Goal: Register for event/course

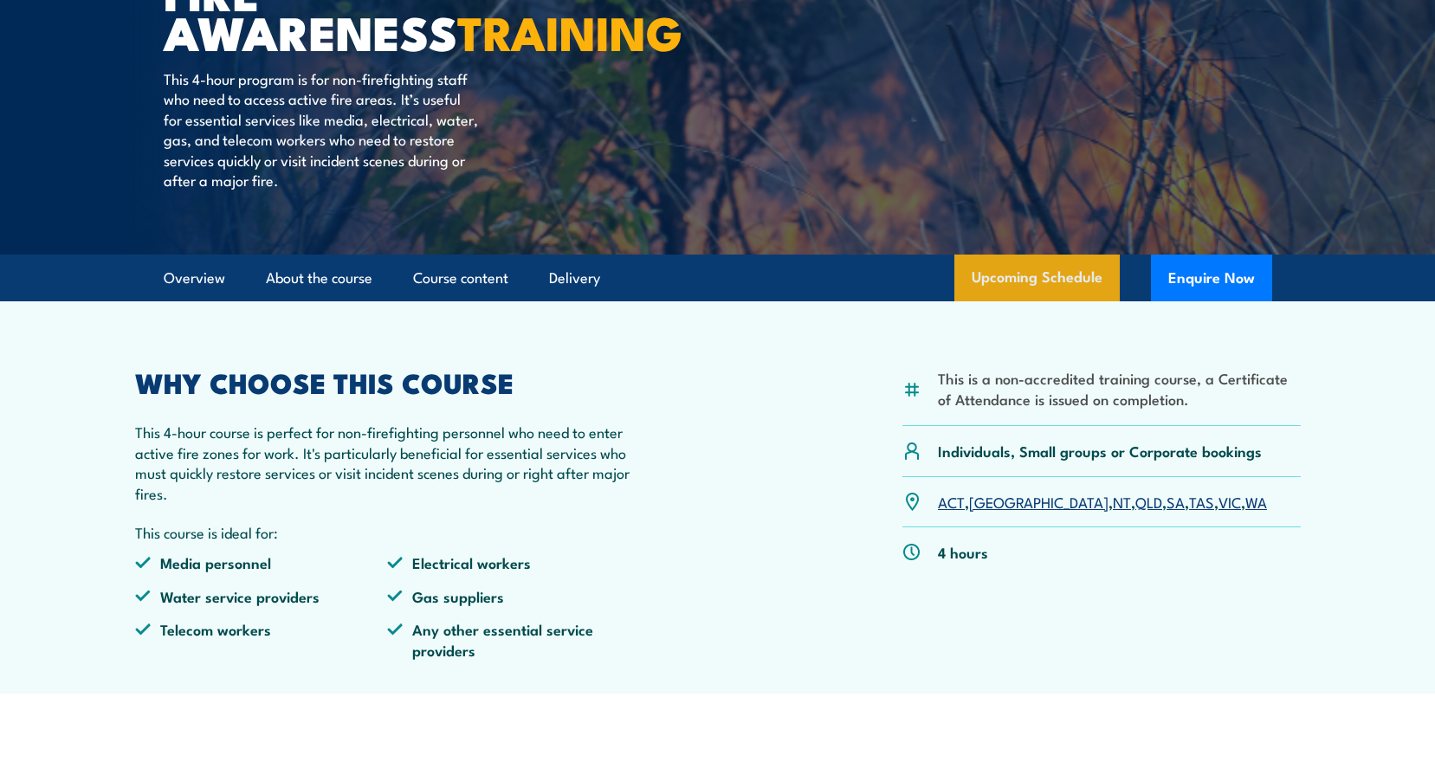
click at [1048, 288] on link "Upcoming Schedule" at bounding box center [1036, 278] width 165 height 47
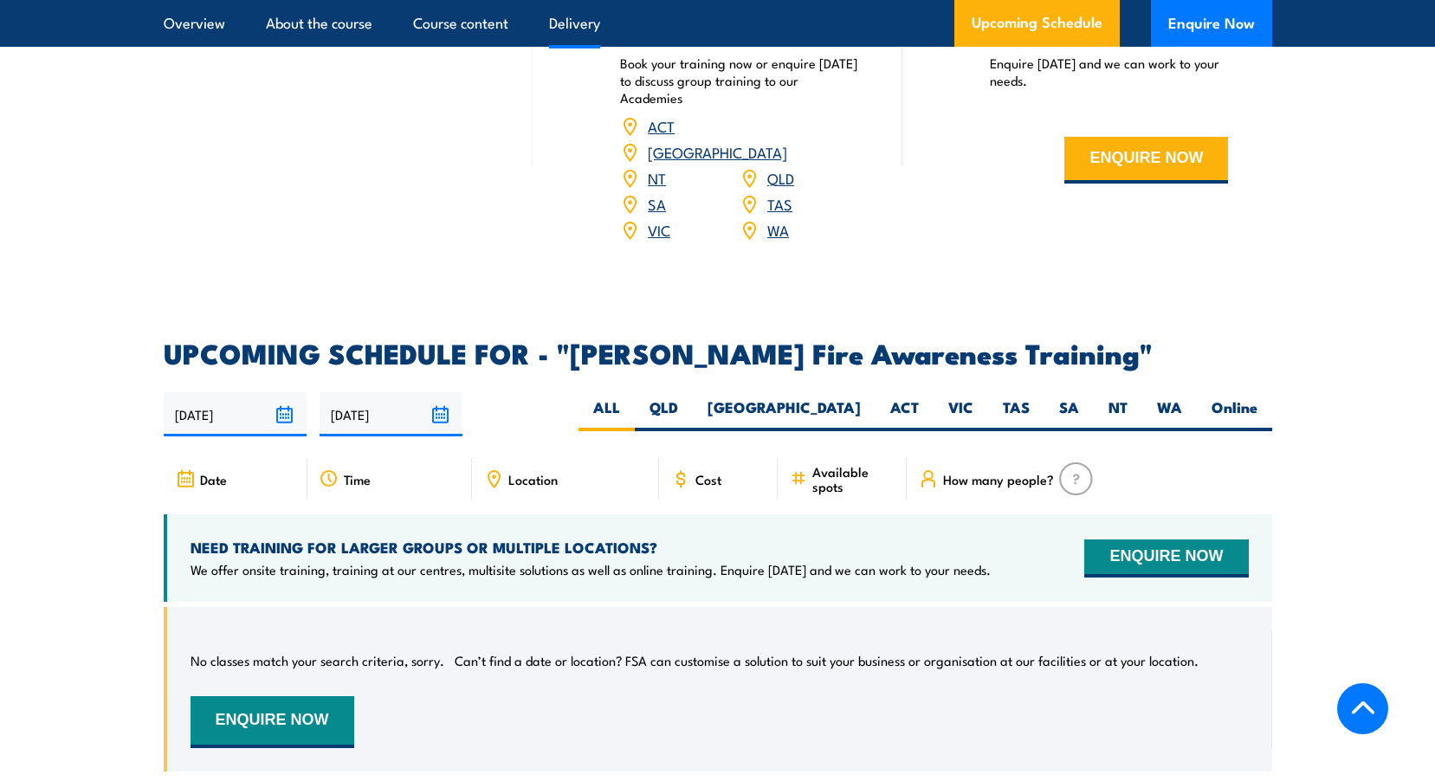
scroll to position [2420, 0]
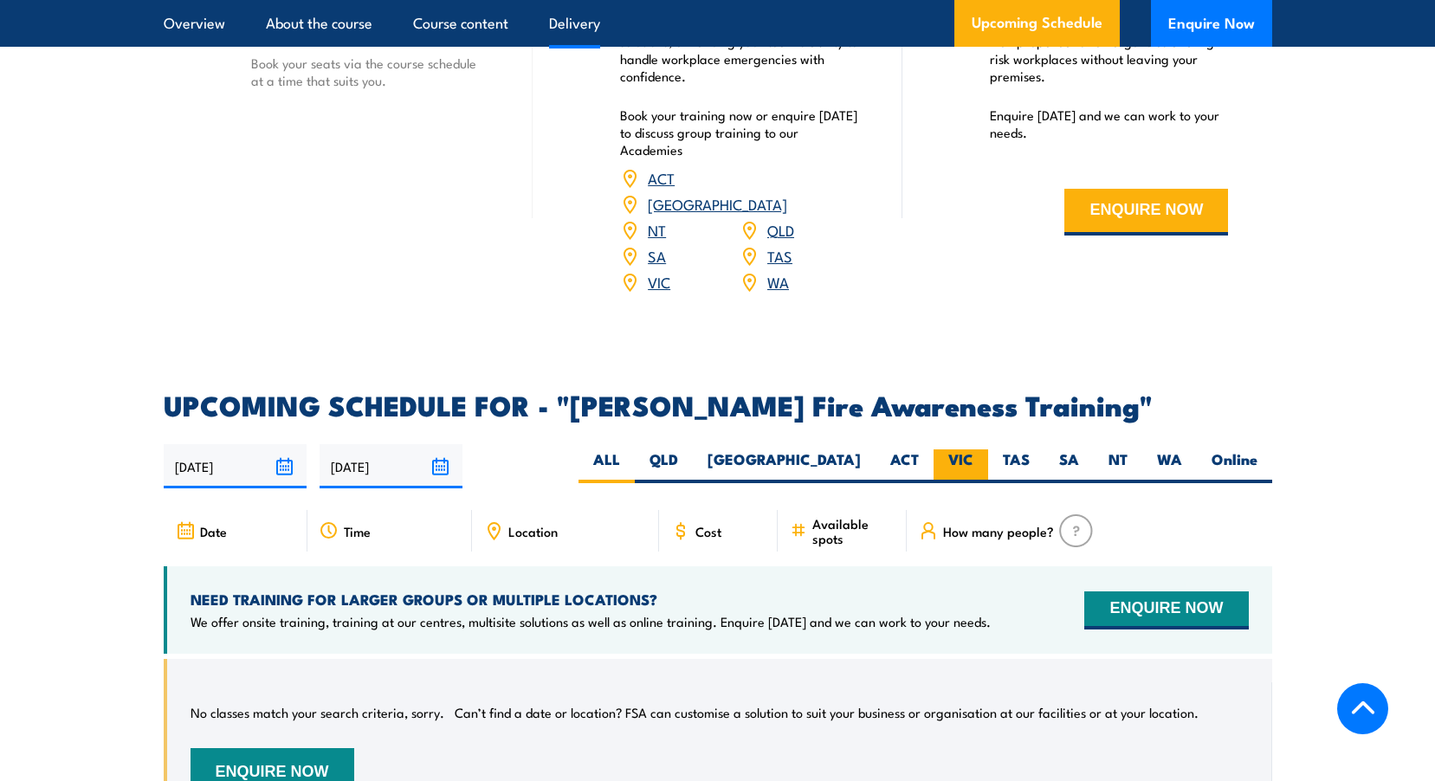
click at [962, 449] on label "VIC" at bounding box center [961, 466] width 55 height 34
click at [973, 449] on input "VIC" at bounding box center [978, 454] width 11 height 11
radio input "true"
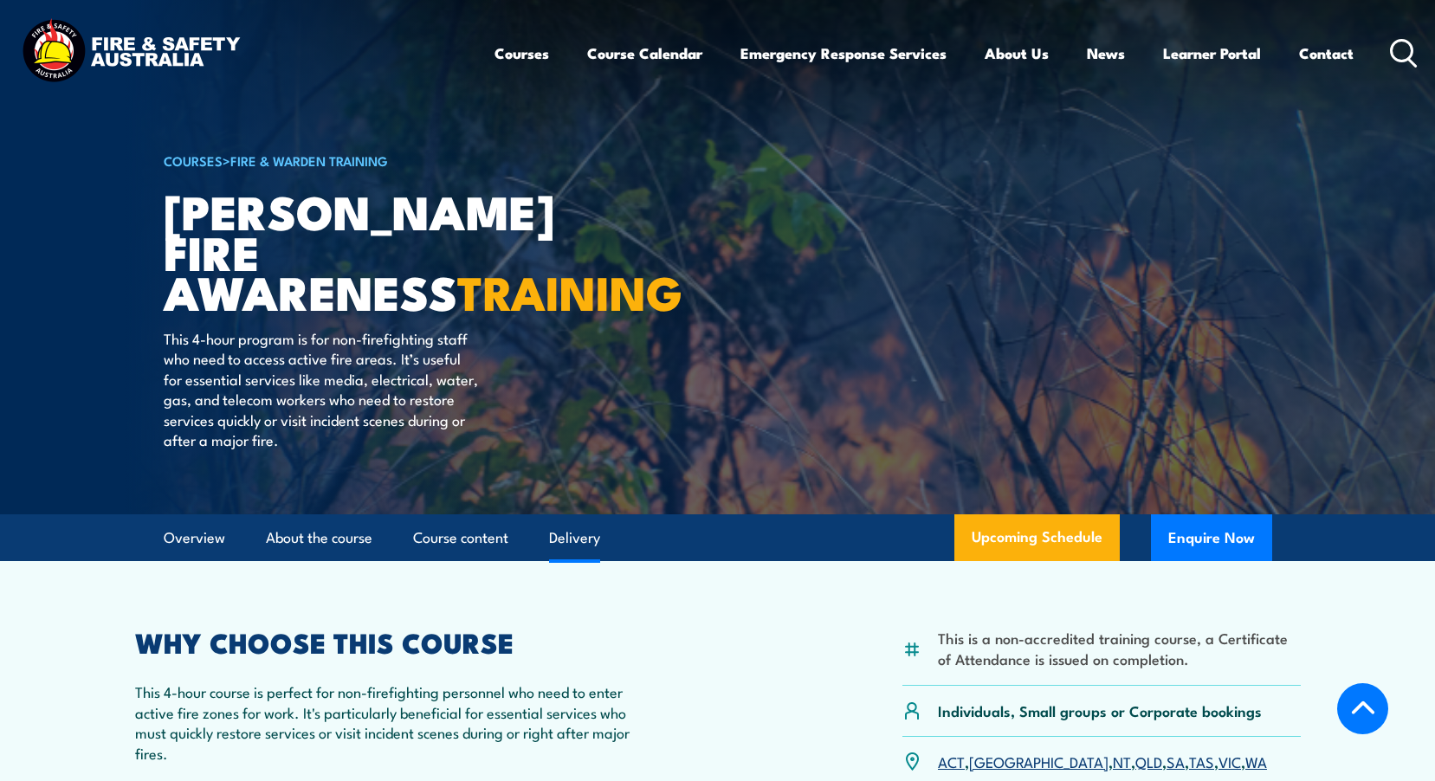
select select "7"
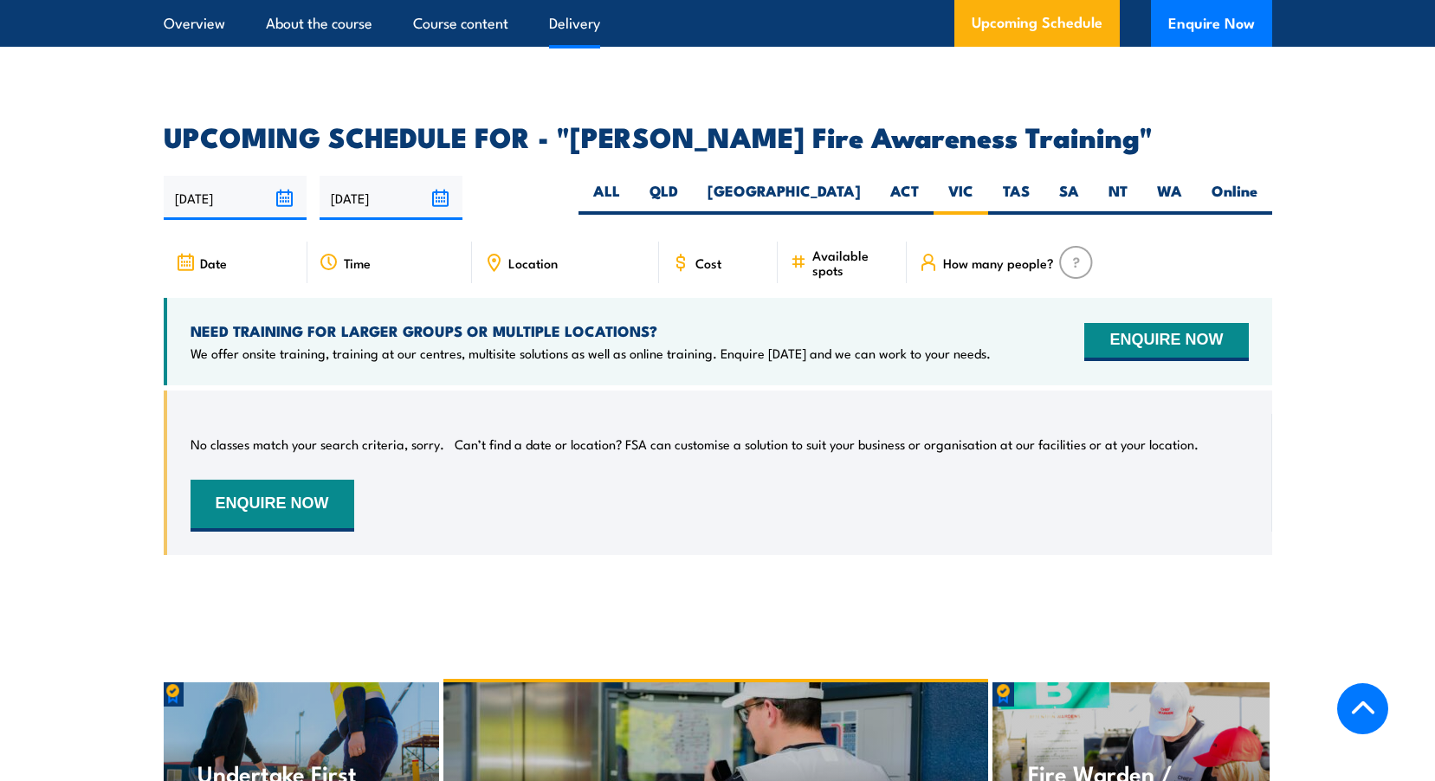
scroll to position [2767, 0]
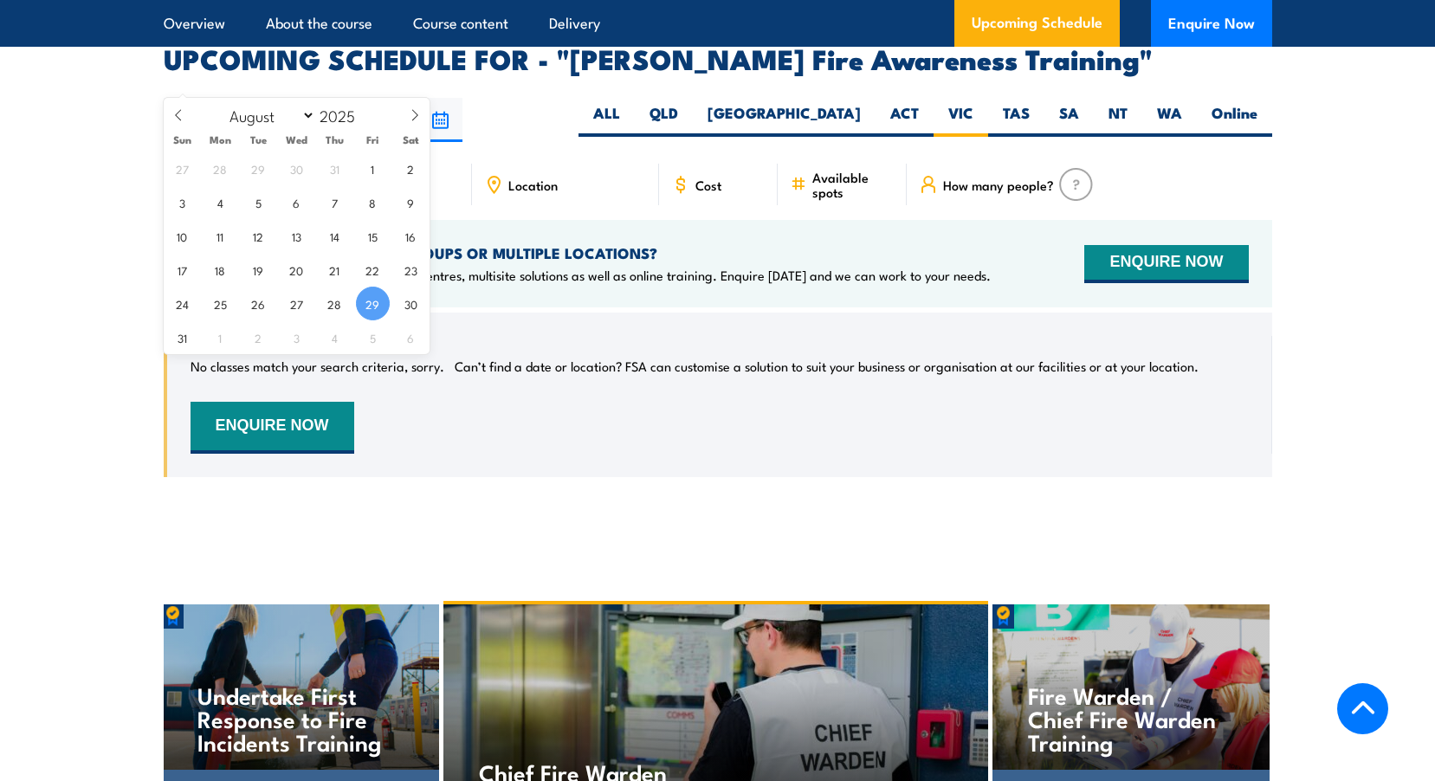
click at [204, 98] on input "[DATE]" at bounding box center [235, 120] width 143 height 44
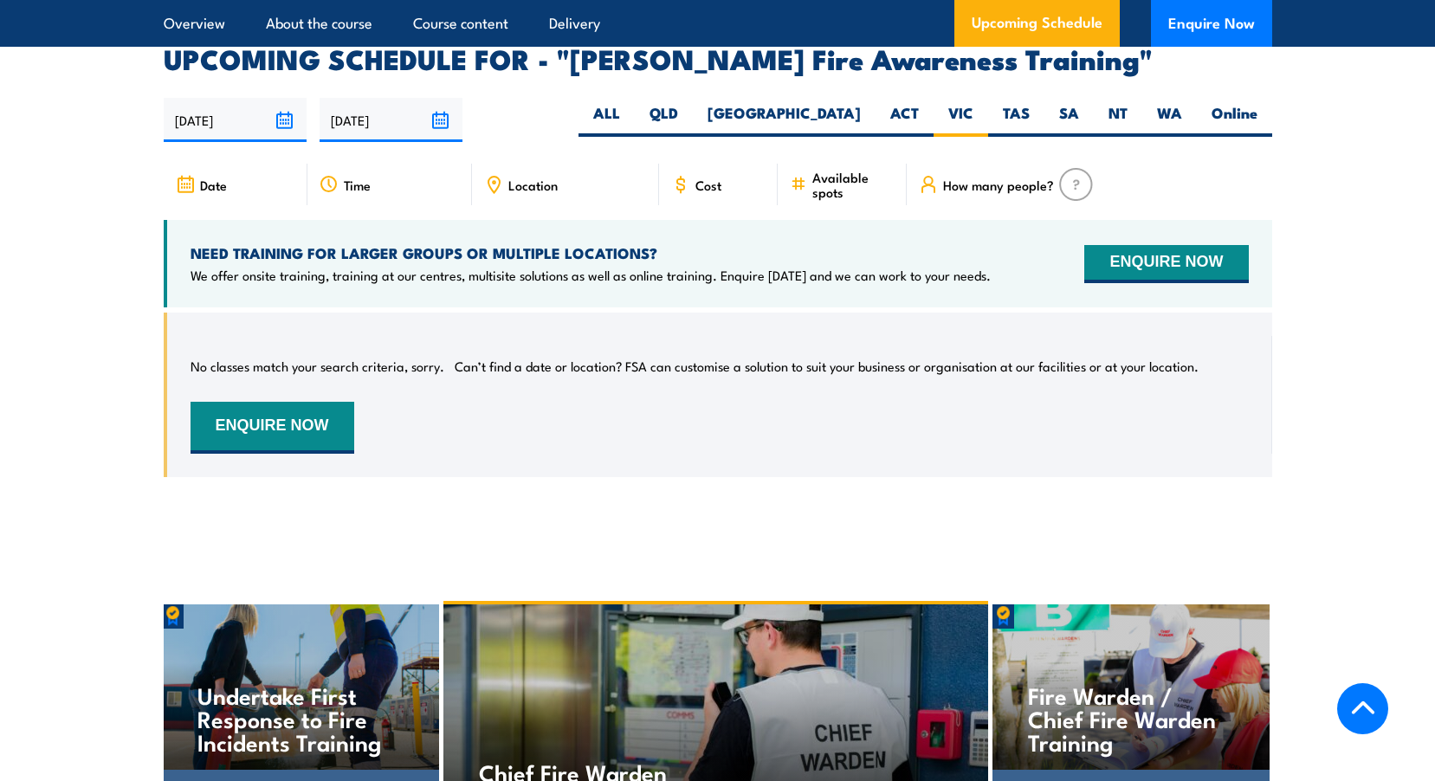
click at [12, 152] on section "UPCOMING SCHEDULE FOR - "Bush Fire Awareness Training" 29/08/2025 25/02/2026" at bounding box center [717, 274] width 1435 height 457
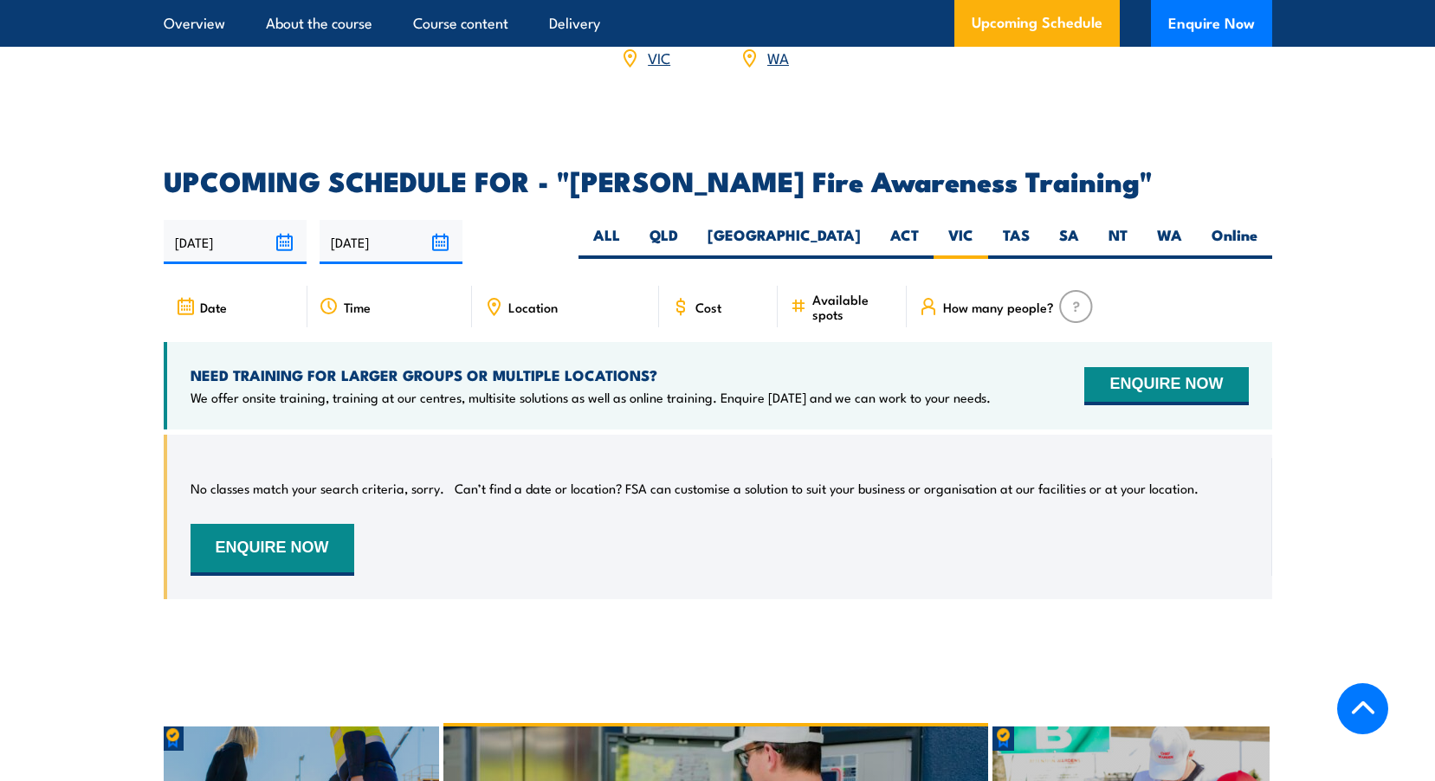
scroll to position [2594, 0]
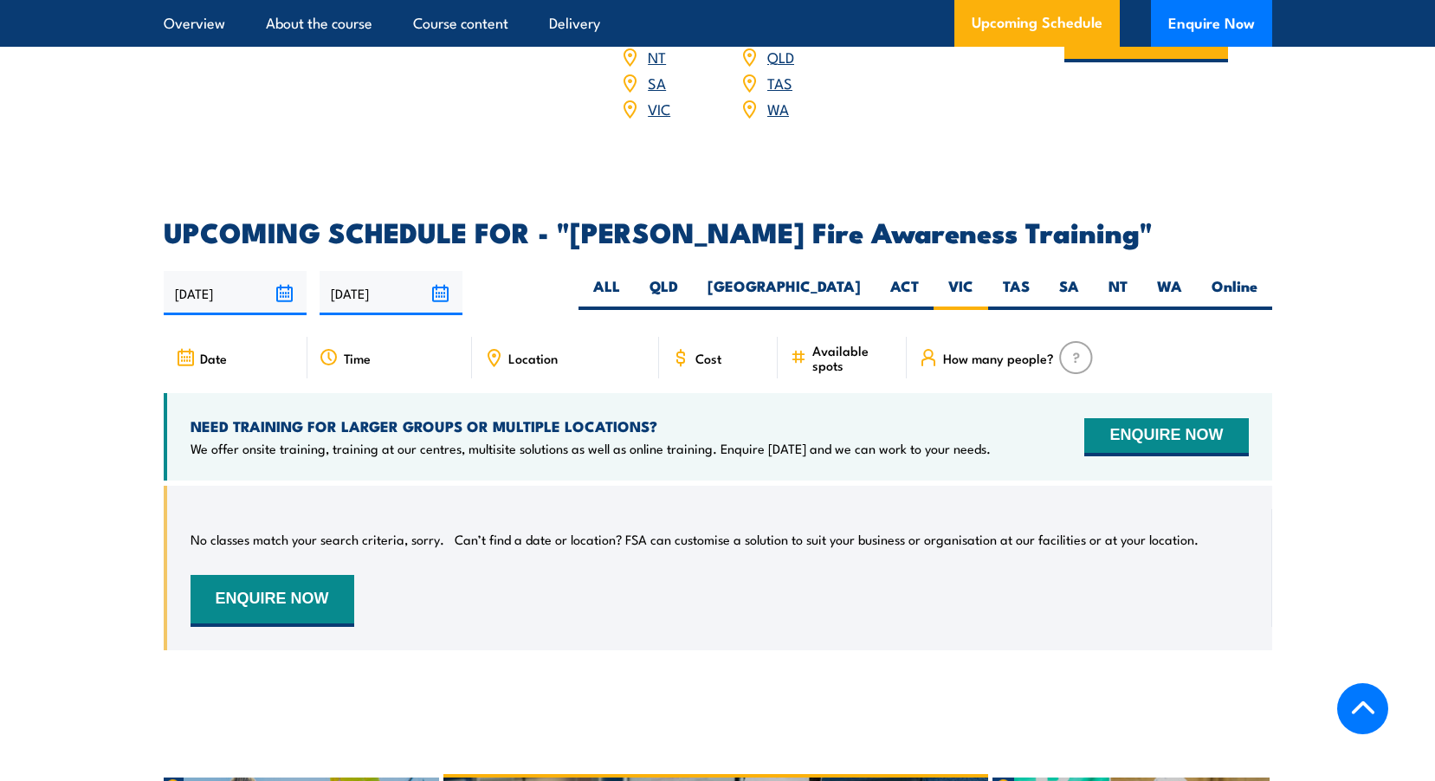
click at [223, 351] on span "Date" at bounding box center [213, 358] width 27 height 15
click at [182, 348] on icon at bounding box center [185, 357] width 19 height 19
drag, startPoint x: 365, startPoint y: 319, endPoint x: 380, endPoint y: 319, distance: 15.6
click at [365, 351] on span "Time" at bounding box center [357, 358] width 27 height 15
click at [635, 276] on label "ALL" at bounding box center [606, 293] width 56 height 34
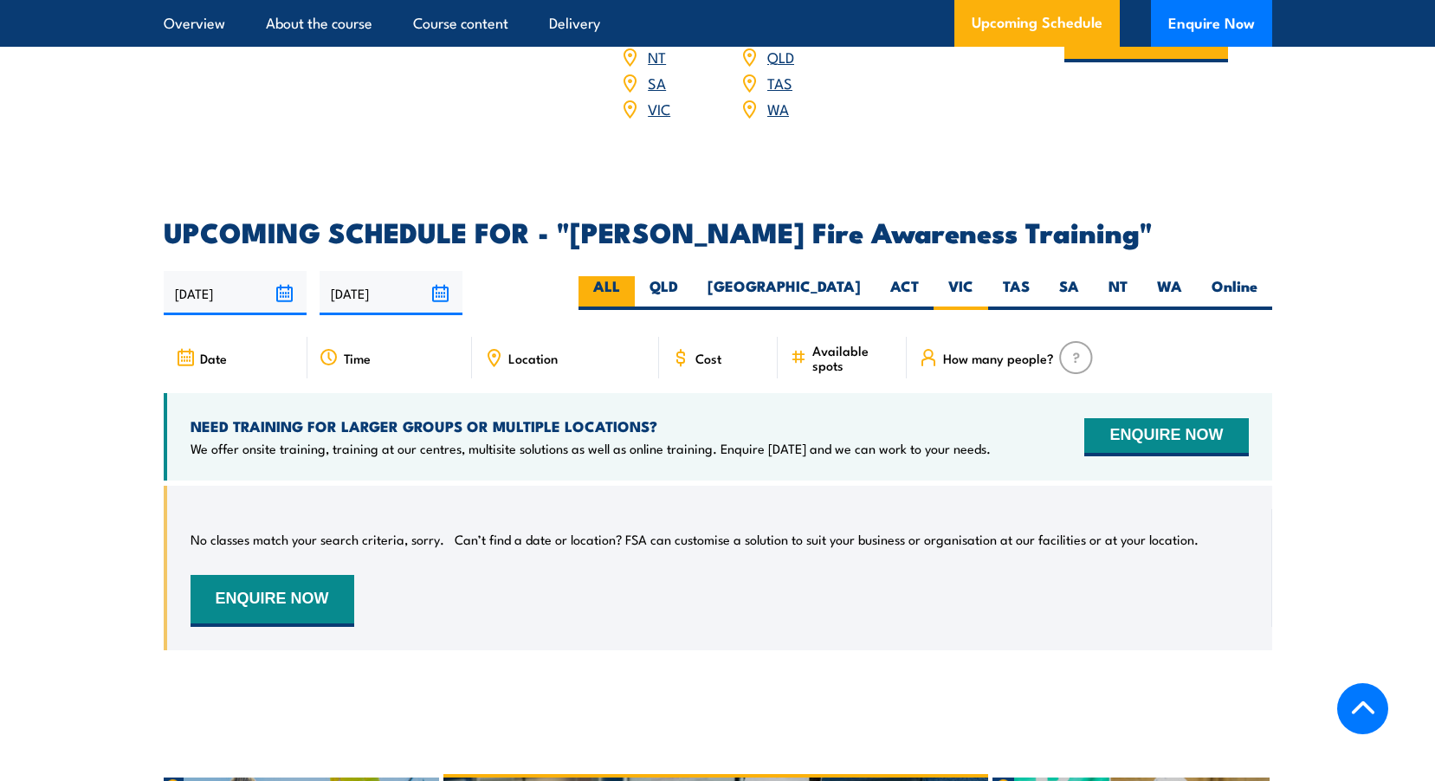
click at [631, 276] on input "ALL" at bounding box center [625, 281] width 11 height 11
radio input "true"
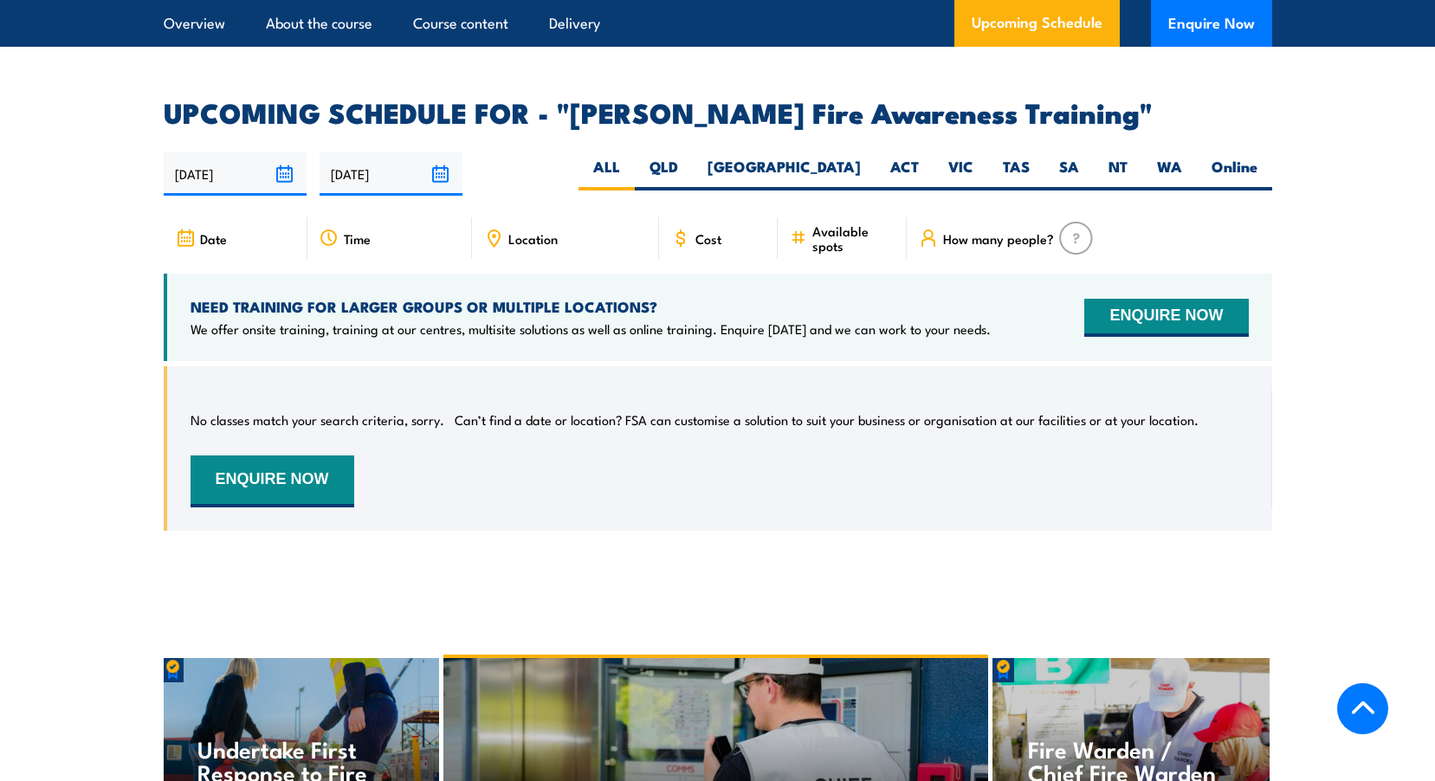
scroll to position [2594, 0]
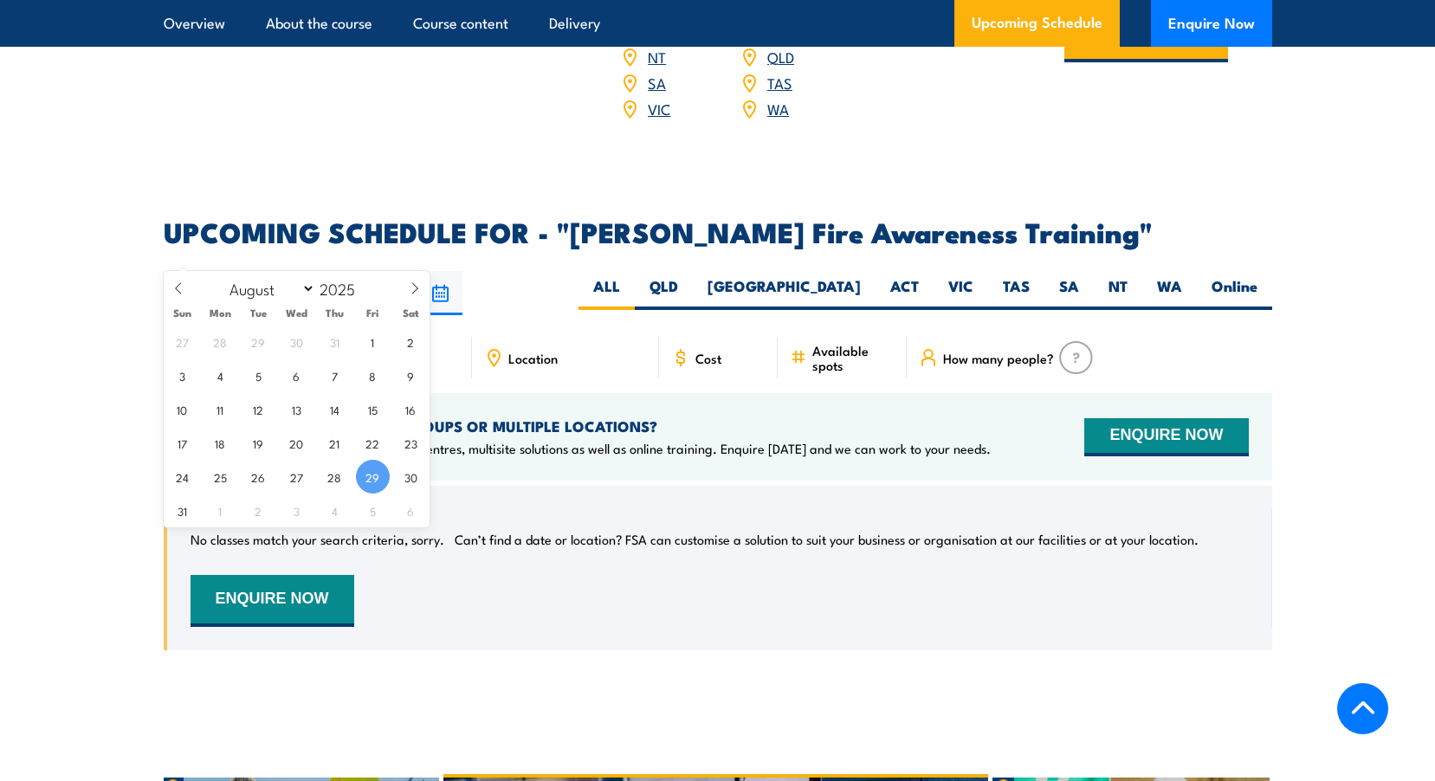
click at [277, 271] on input "29/08/2025" at bounding box center [235, 293] width 143 height 44
click at [407, 478] on span "30" at bounding box center [411, 477] width 34 height 34
type input "30/08/2025"
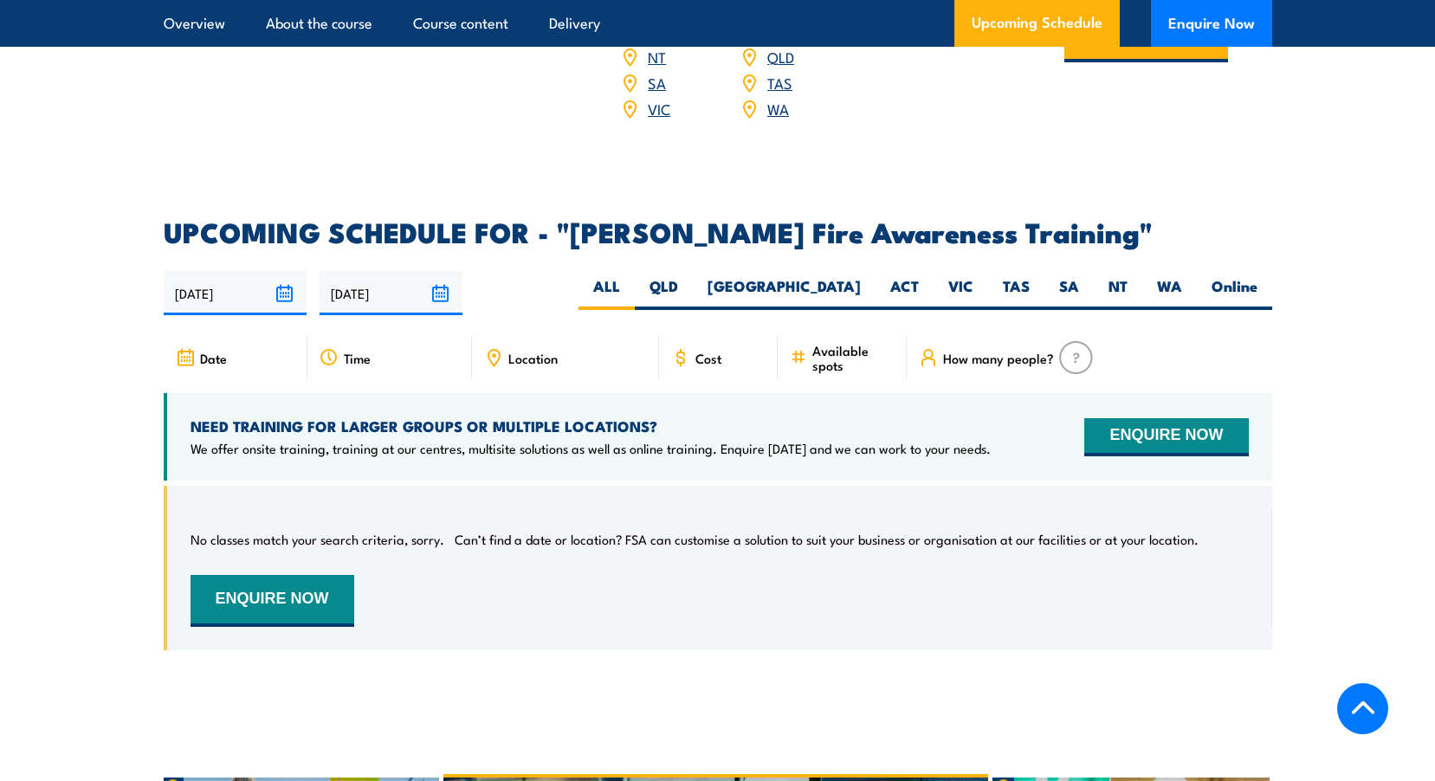
click at [281, 271] on input "30/08/2025" at bounding box center [235, 293] width 143 height 44
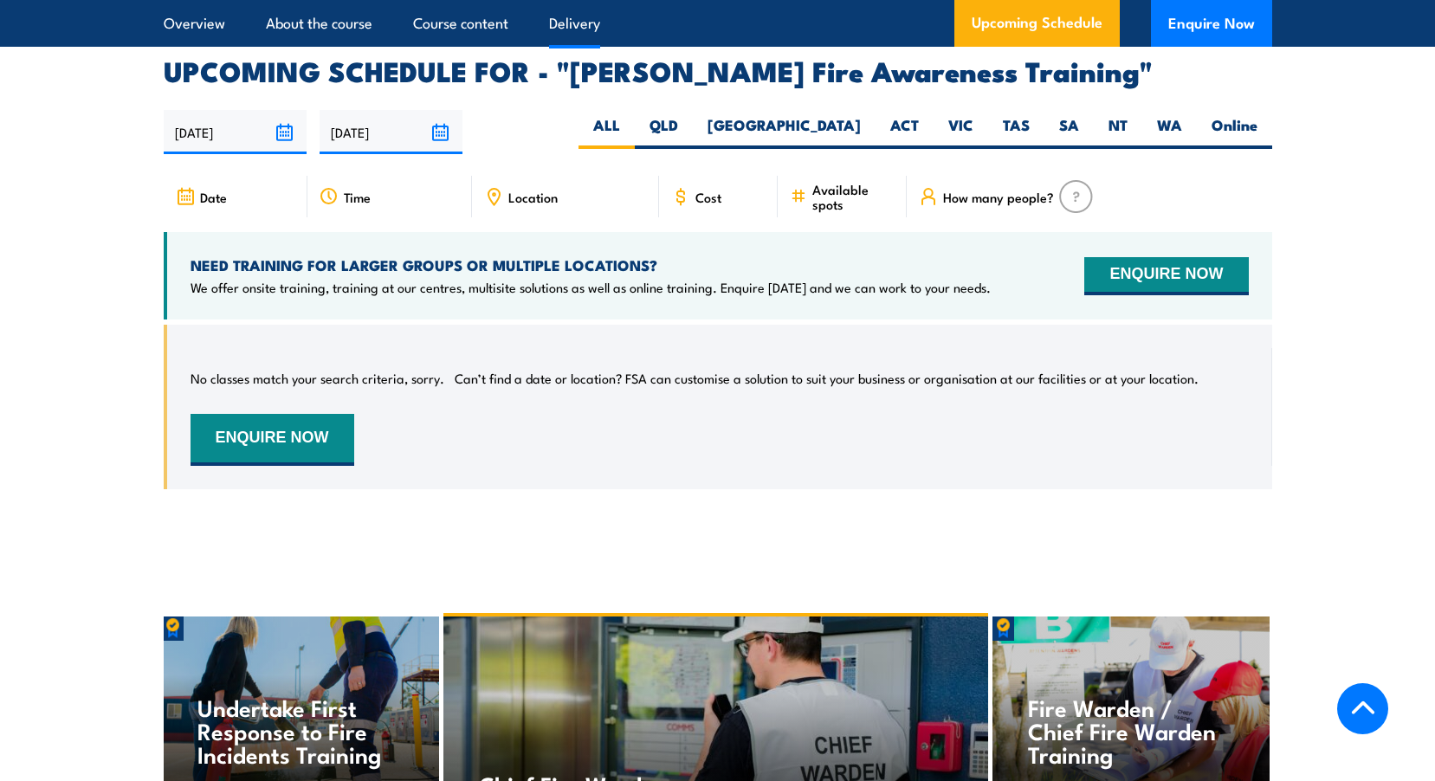
scroll to position [2767, 0]
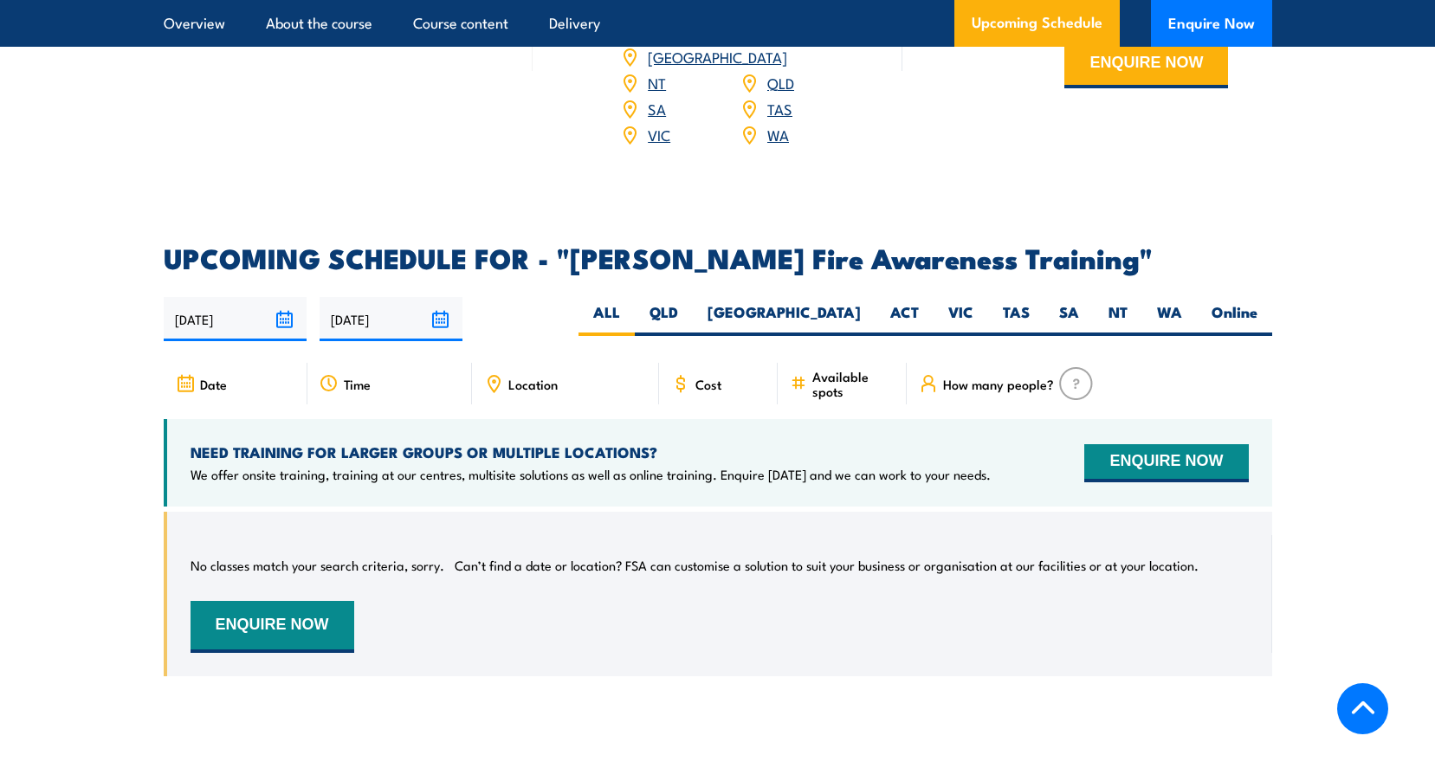
scroll to position [2594, 0]
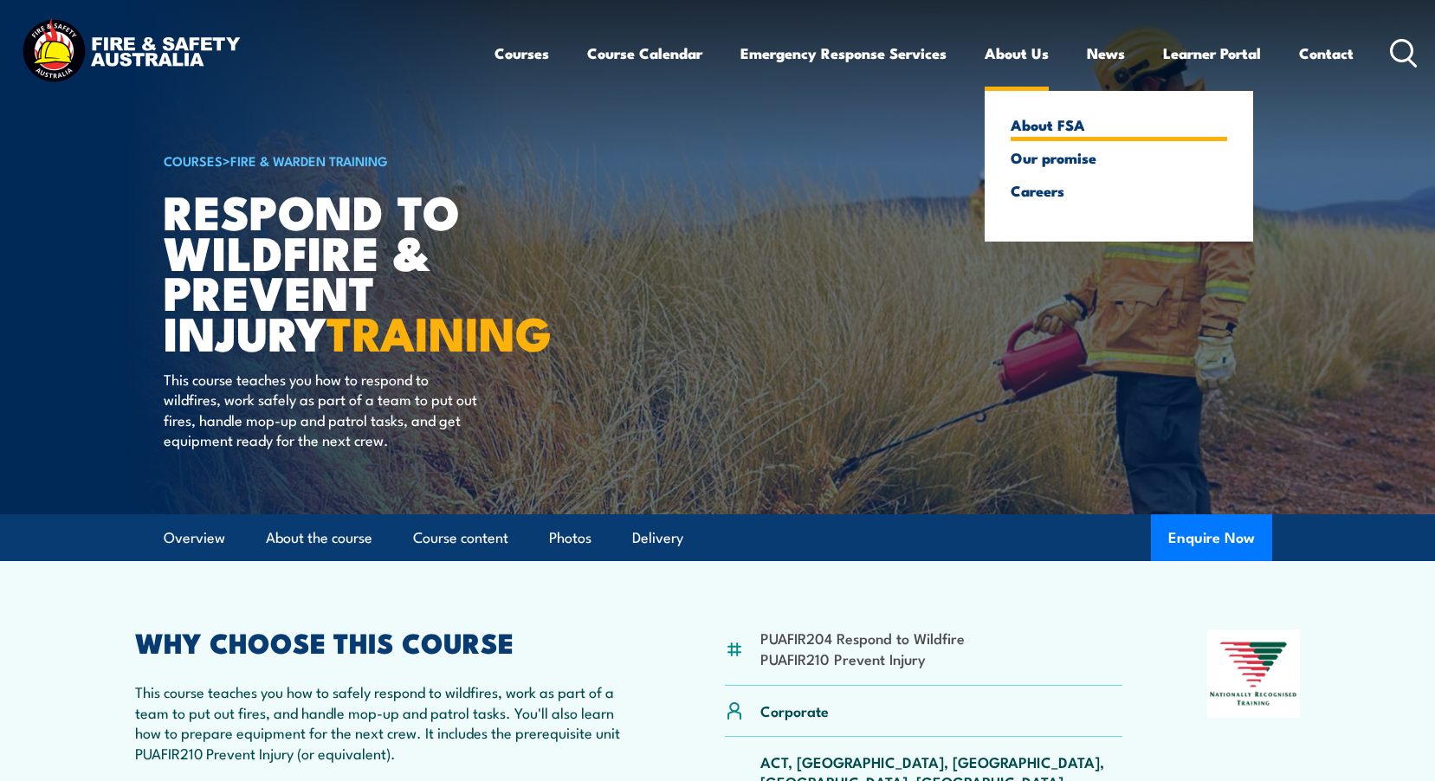
click at [1039, 122] on link "About FSA" at bounding box center [1119, 125] width 217 height 16
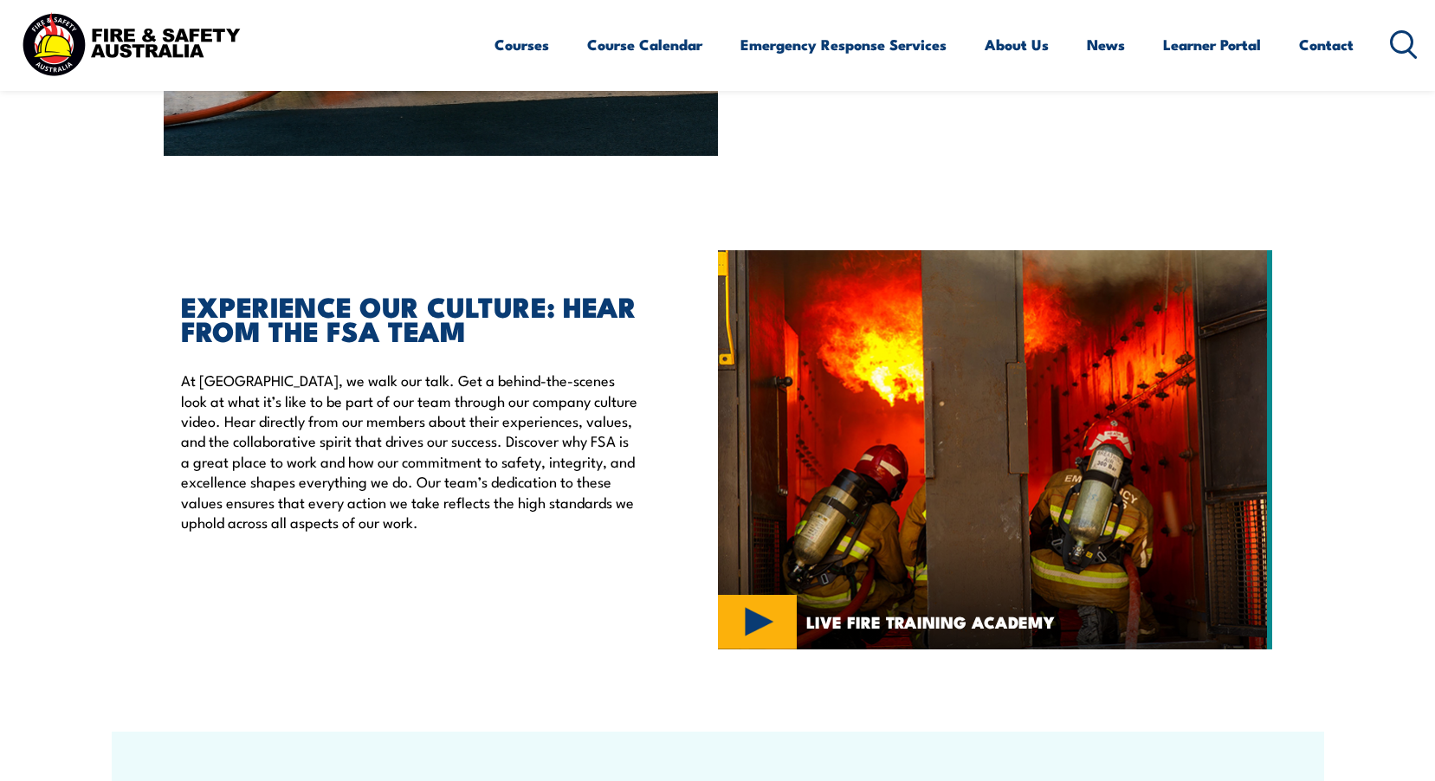
scroll to position [3895, 0]
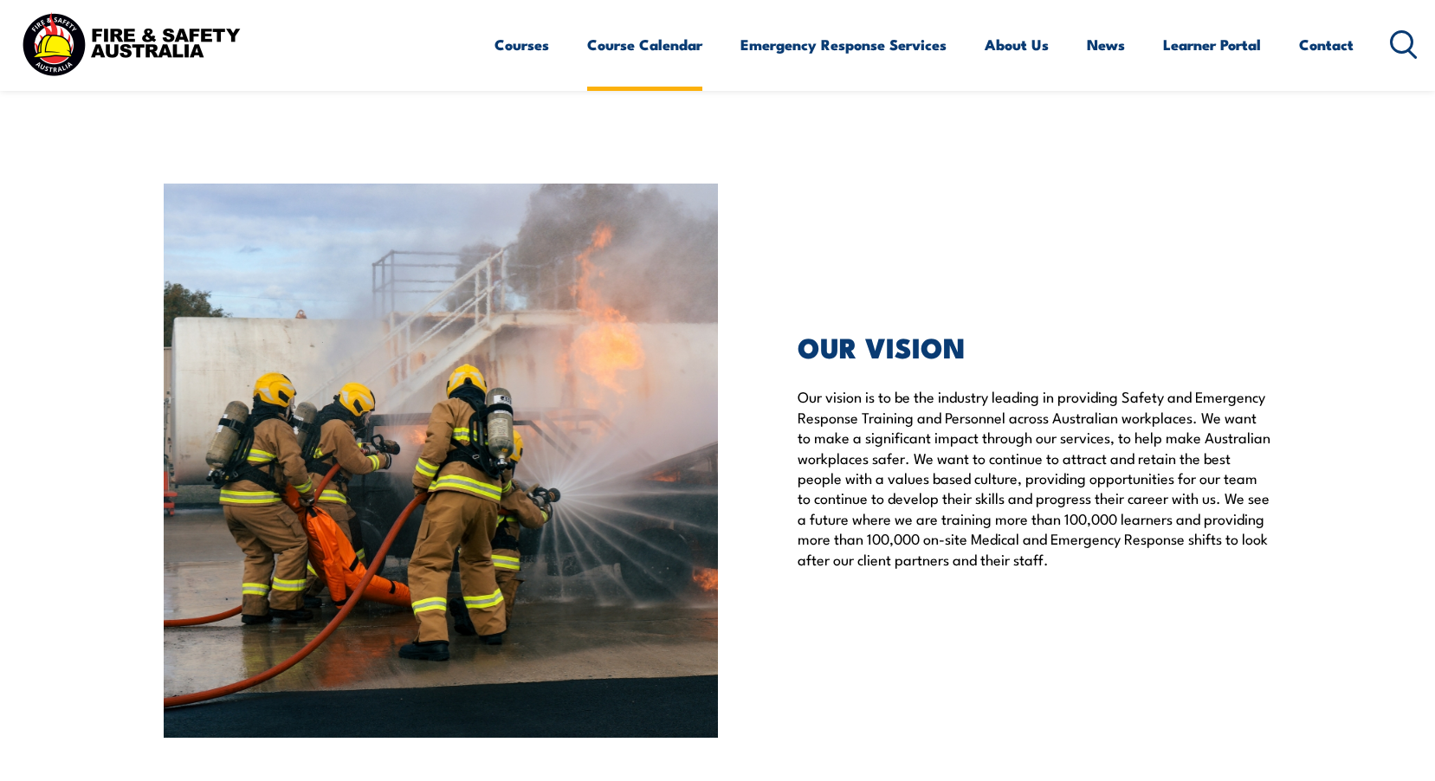
click at [675, 48] on link "Course Calendar" at bounding box center [644, 45] width 115 height 46
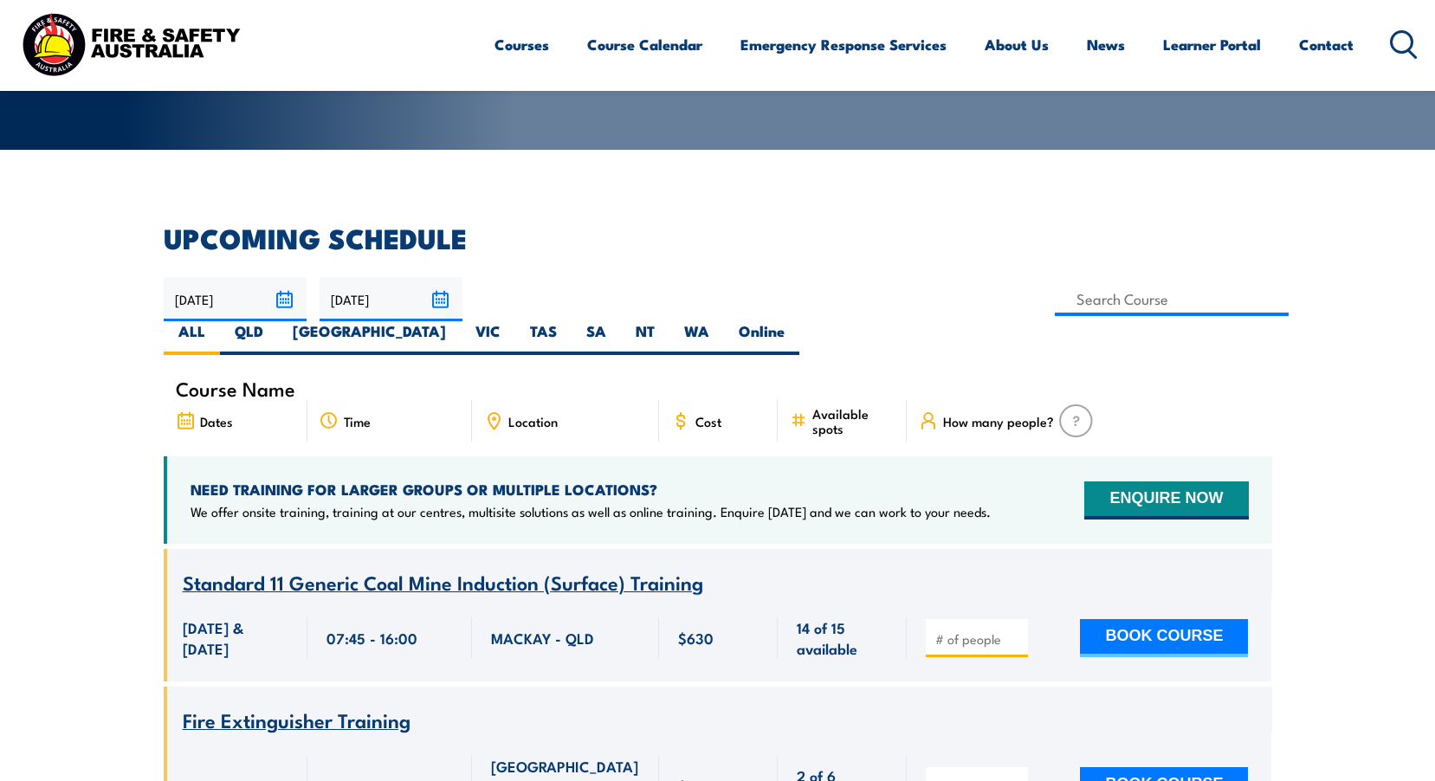
scroll to position [87, 0]
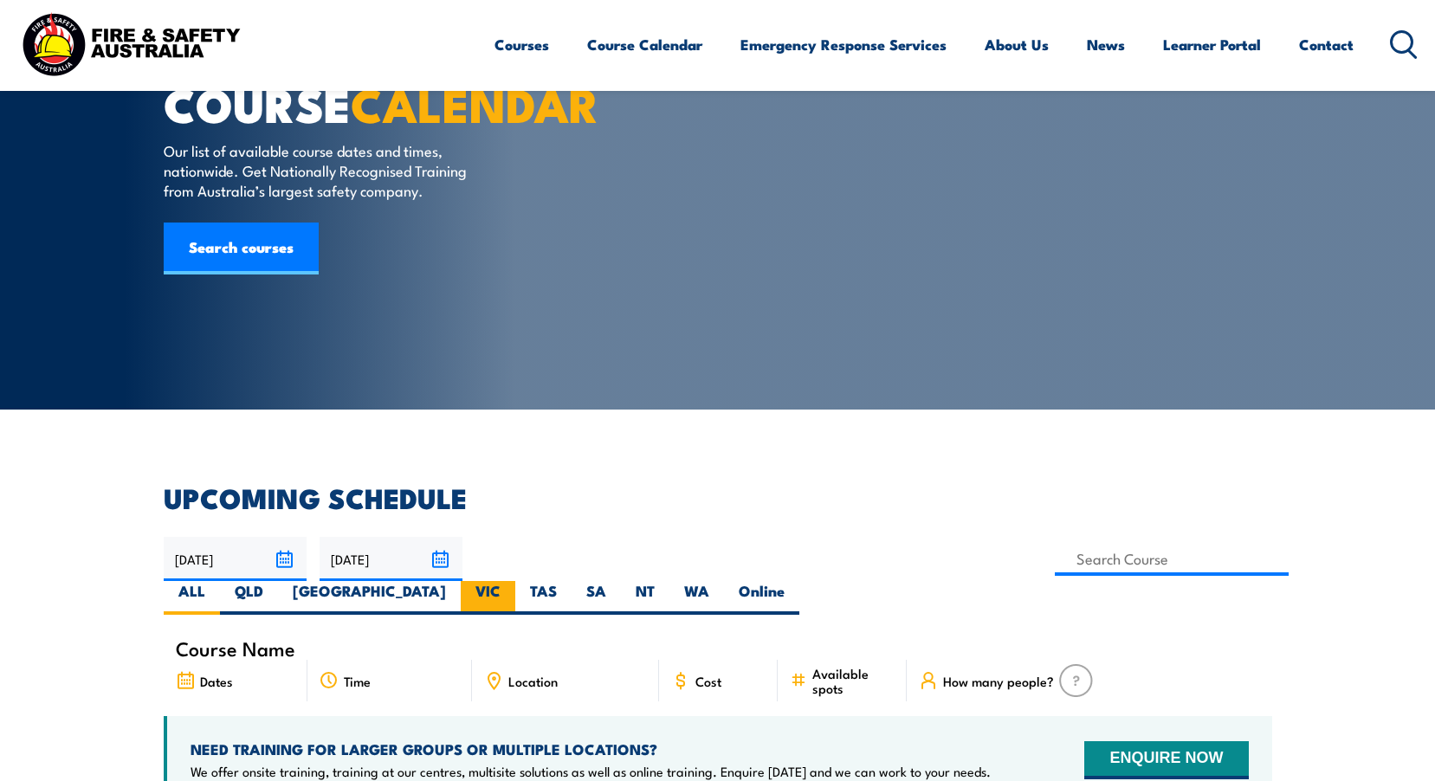
click at [515, 581] on label "VIC" at bounding box center [488, 598] width 55 height 34
click at [512, 581] on input "VIC" at bounding box center [506, 586] width 11 height 11
radio input "true"
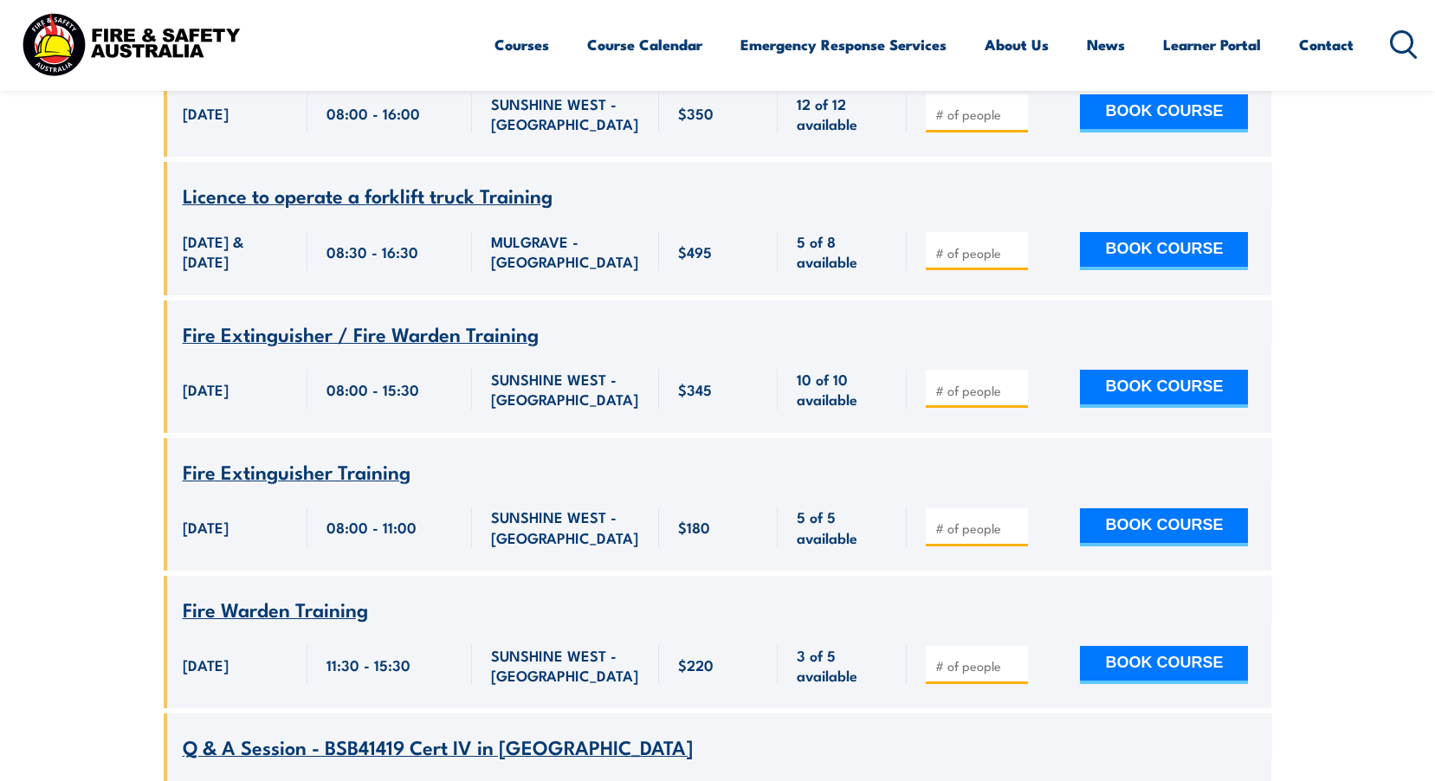
scroll to position [5335, 0]
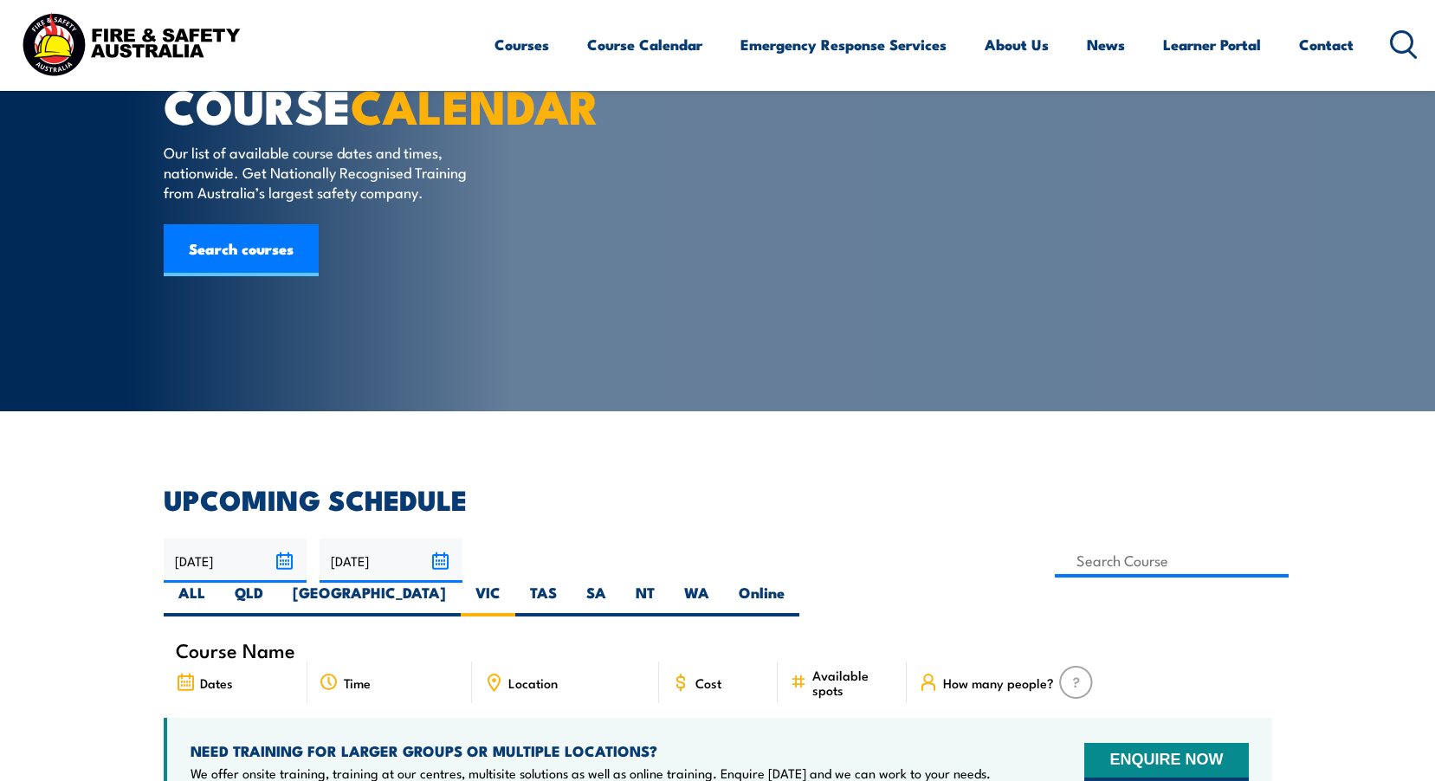
scroll to position [87, 0]
